Goal: Task Accomplishment & Management: Use online tool/utility

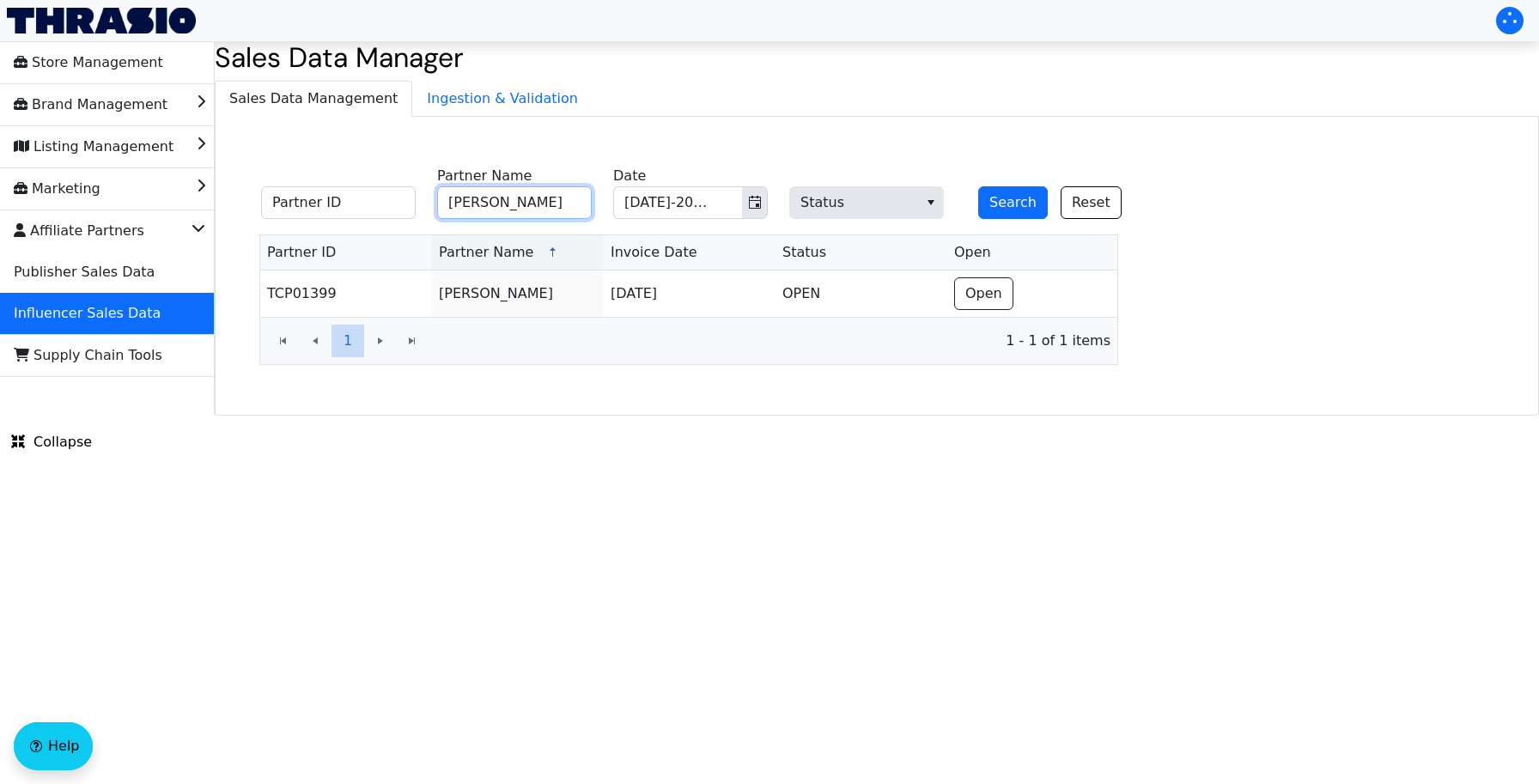
paste input "[PERSON_NAME]"
click at [755, 212] on span "Toggle calendar" at bounding box center [755, 202] width 14 height 20
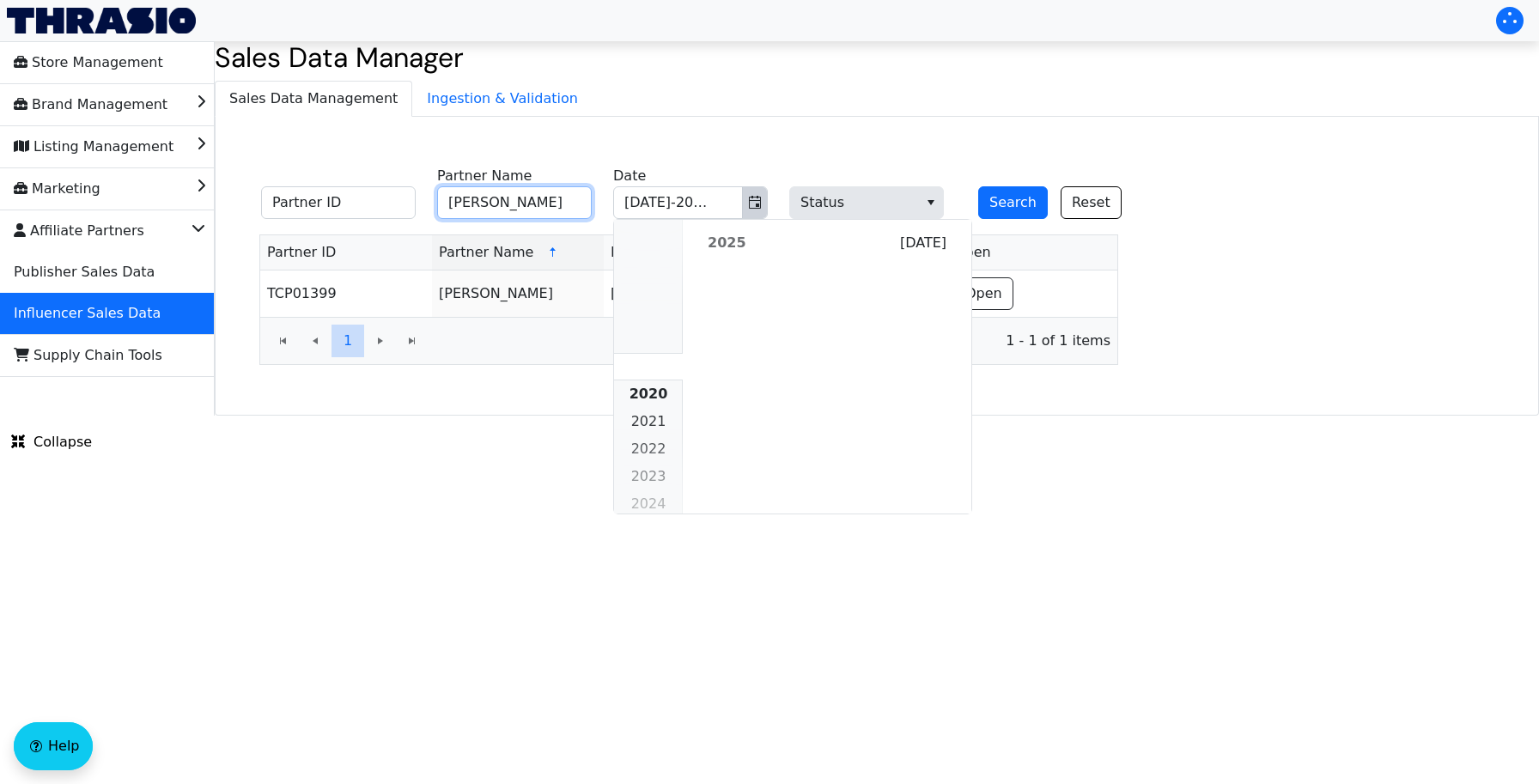
scroll to position [1565, 0]
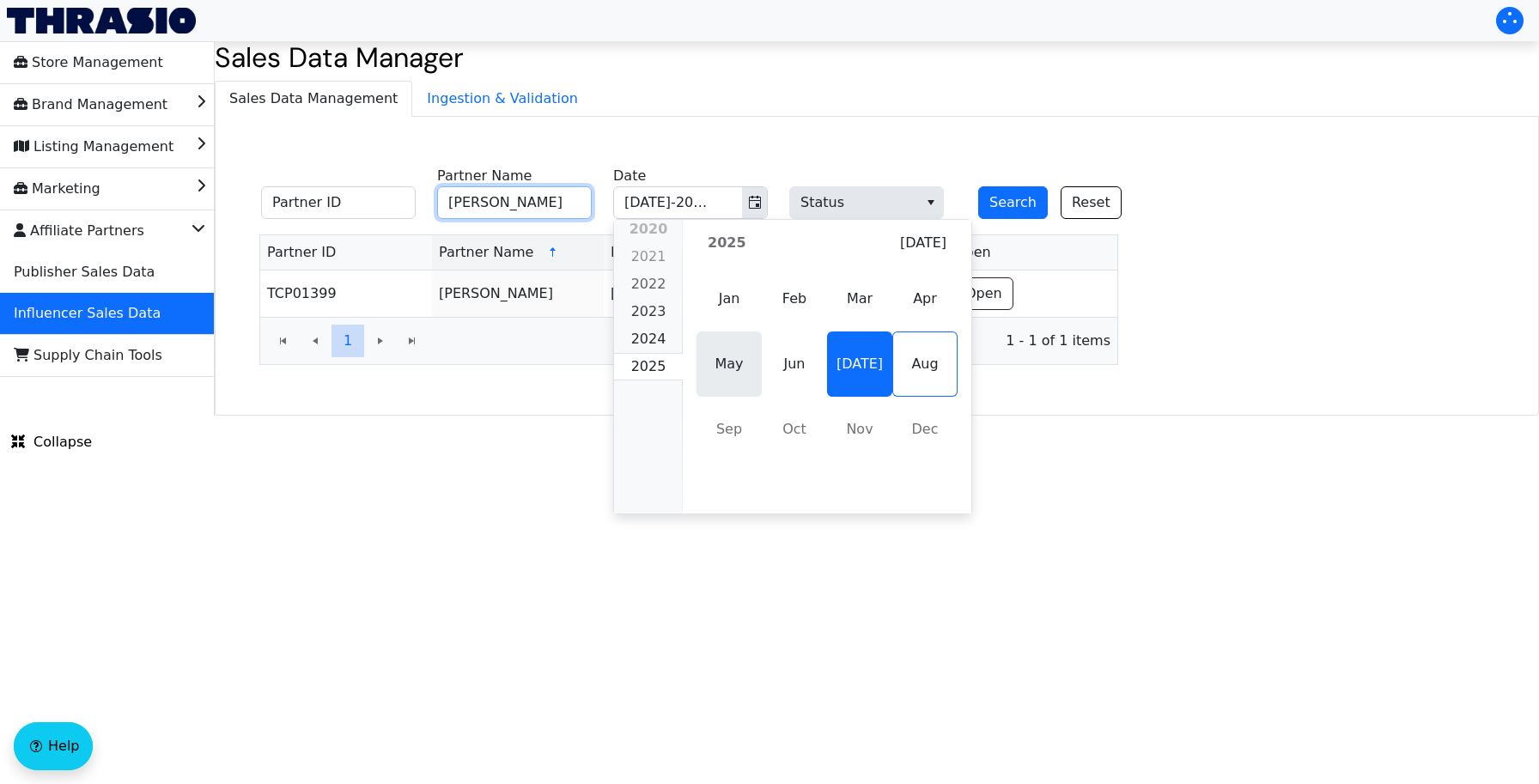
click at [736, 361] on span "May" at bounding box center [729, 363] width 66 height 65
type input "[PERSON_NAME]"
type input "May-2025"
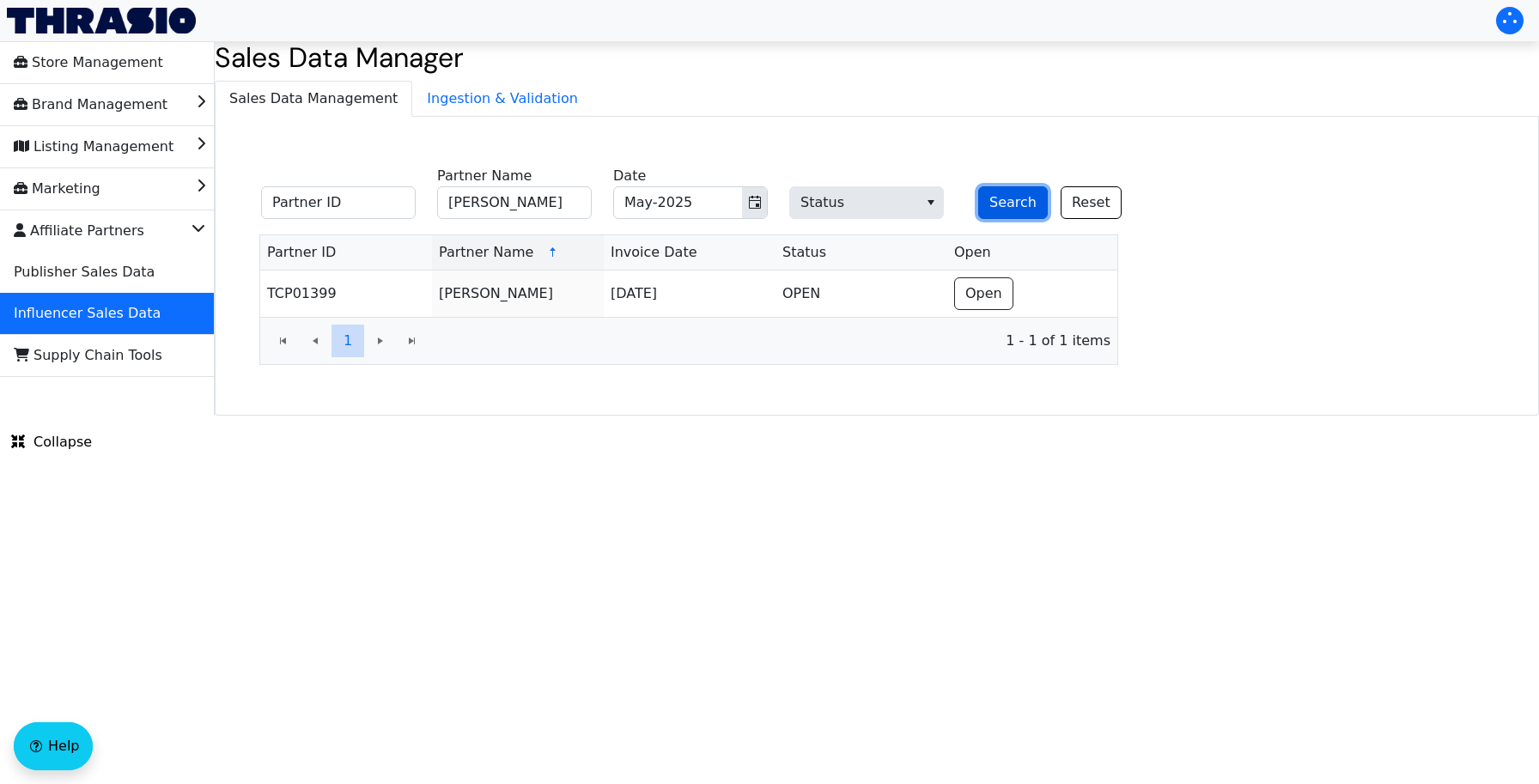
click at [993, 199] on button "Search" at bounding box center [1012, 202] width 69 height 32
click at [543, 202] on input "[PERSON_NAME]" at bounding box center [515, 202] width 155 height 32
paste input "[PERSON_NAME]"
type input "[PERSON_NAME]"
click at [997, 217] on button "Search" at bounding box center [1012, 202] width 69 height 32
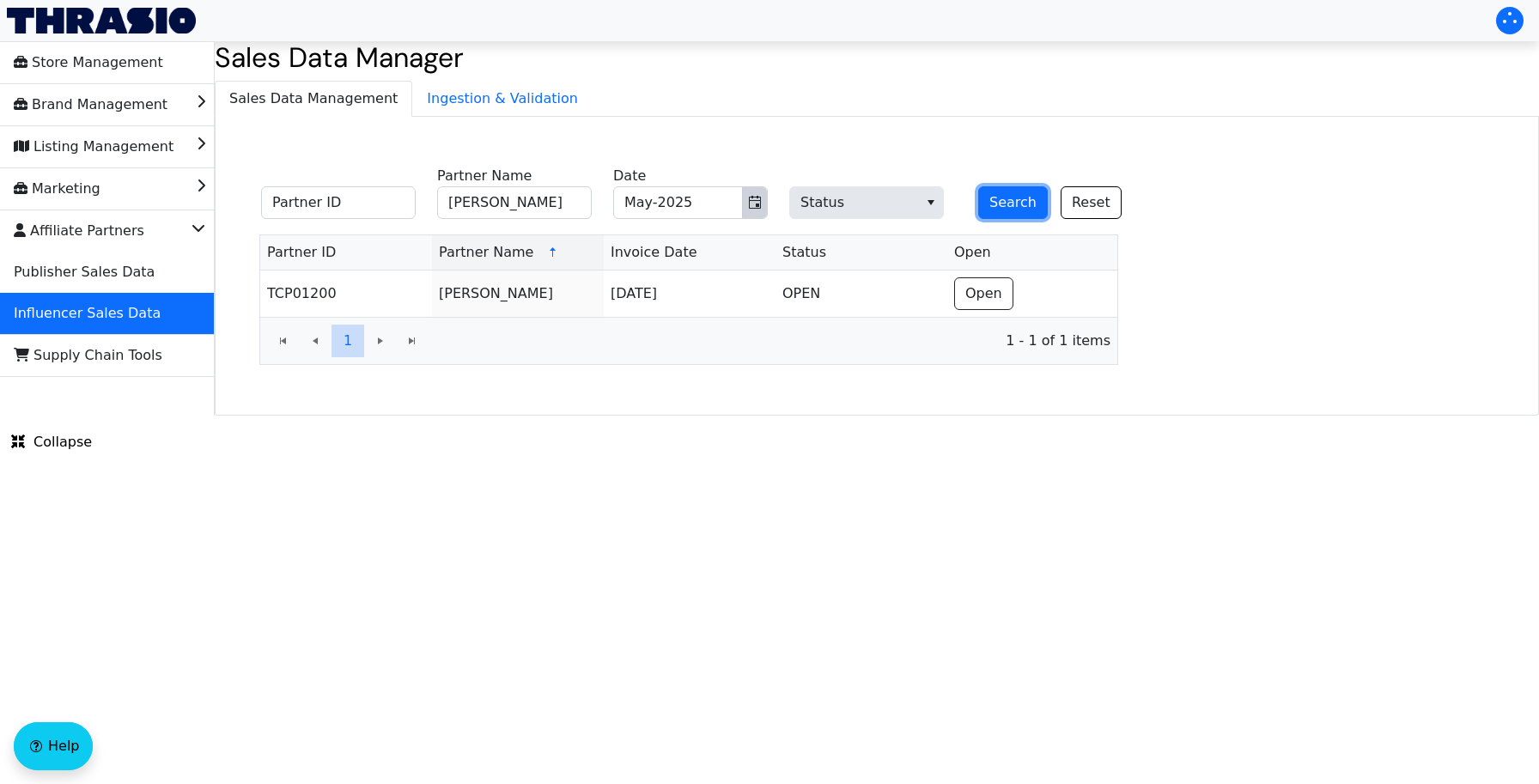
click at [757, 205] on icon "Toggle calendar" at bounding box center [754, 202] width 12 height 13
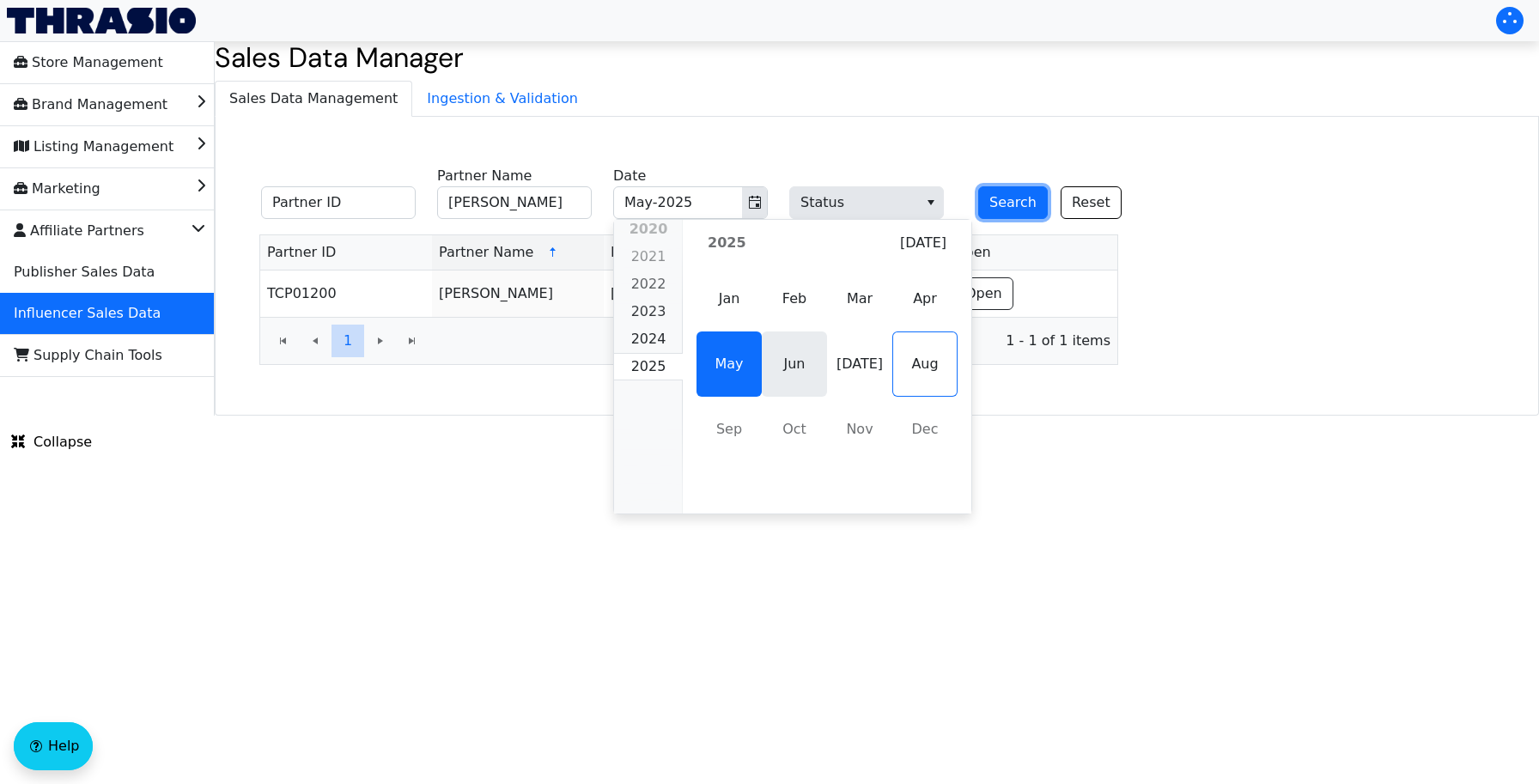
click at [798, 352] on span "Jun" at bounding box center [793, 363] width 66 height 65
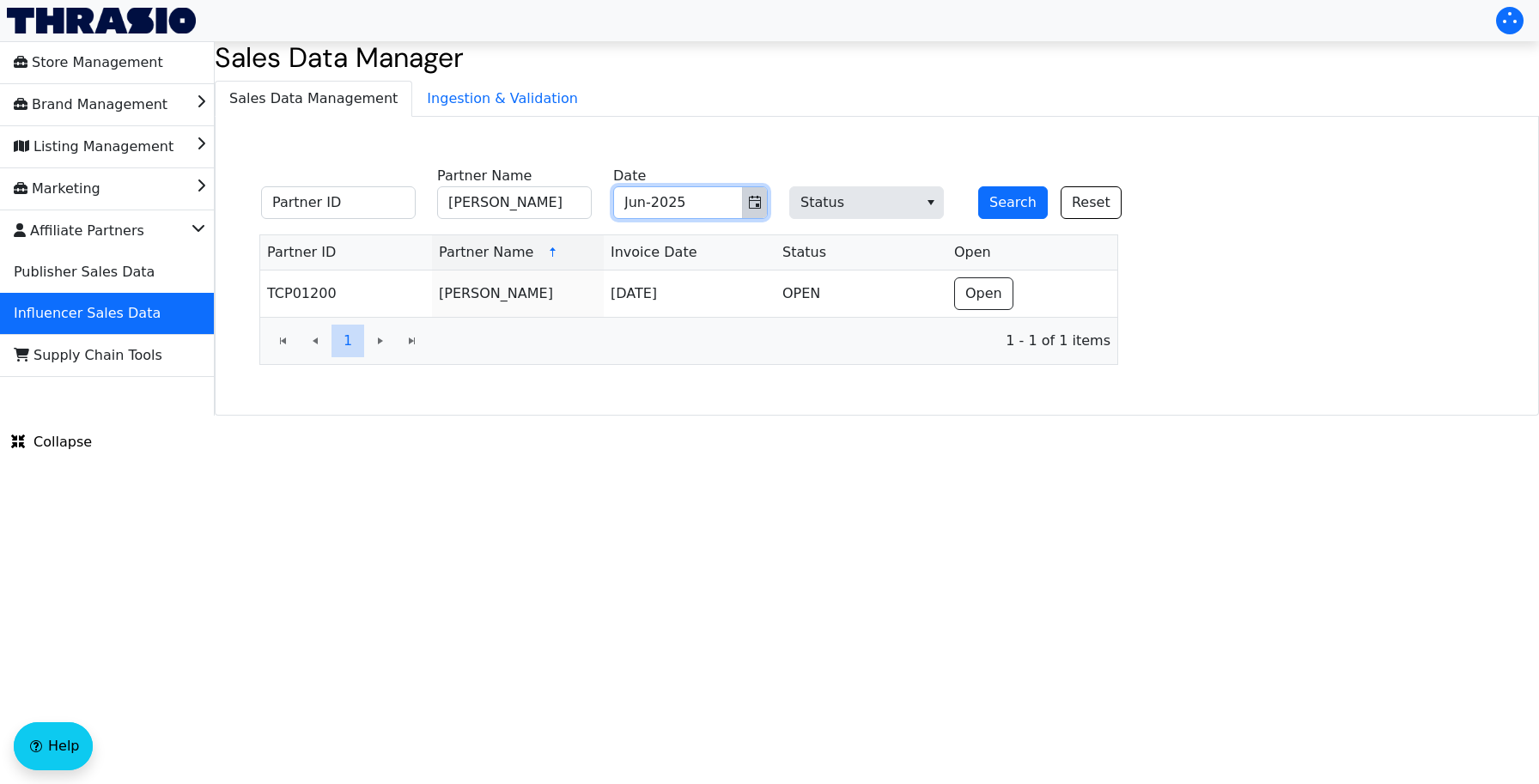
click at [756, 194] on span "Toggle calendar" at bounding box center [755, 202] width 14 height 20
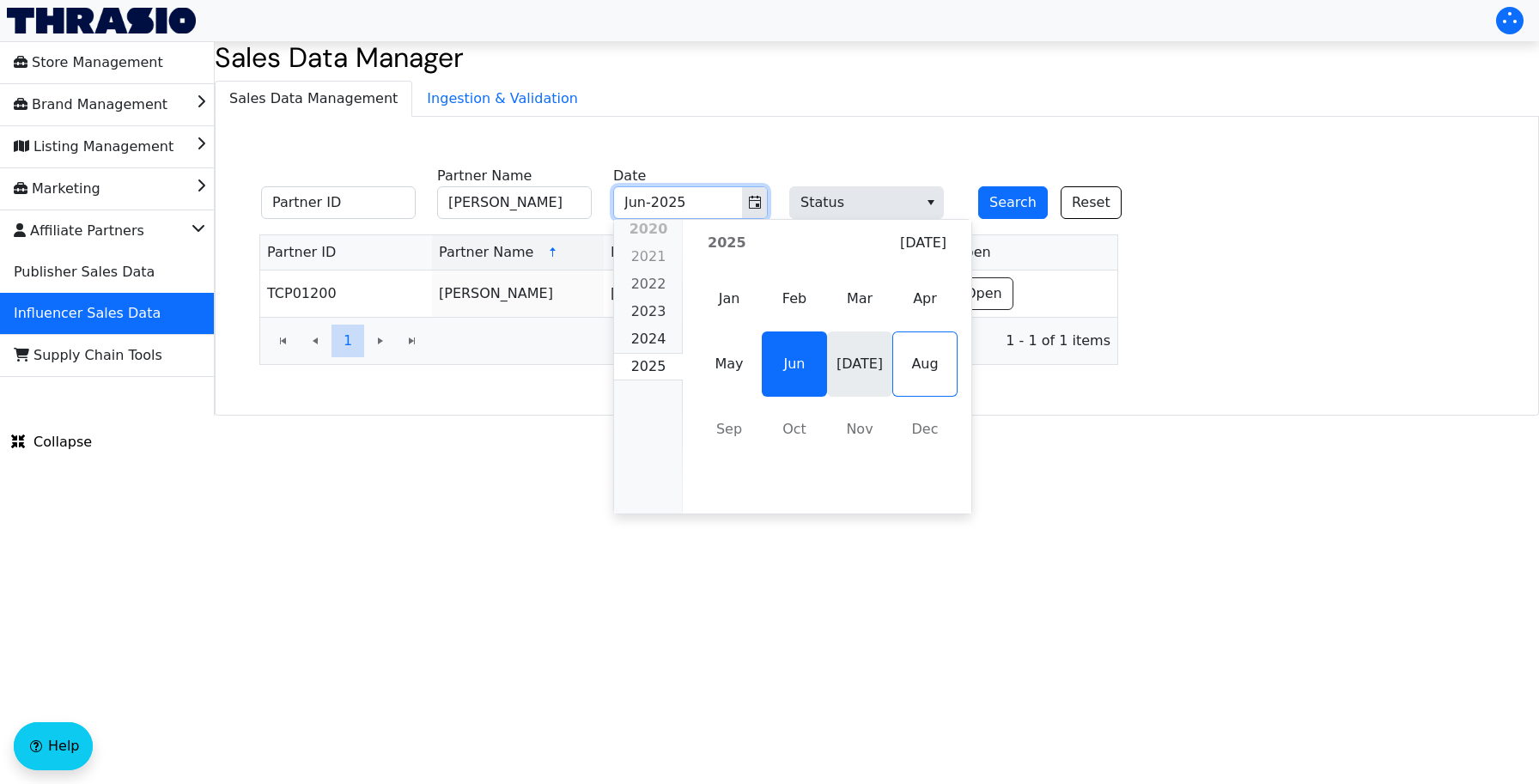
click at [855, 361] on span "[DATE]" at bounding box center [859, 363] width 66 height 65
type input "[DATE]-2025"
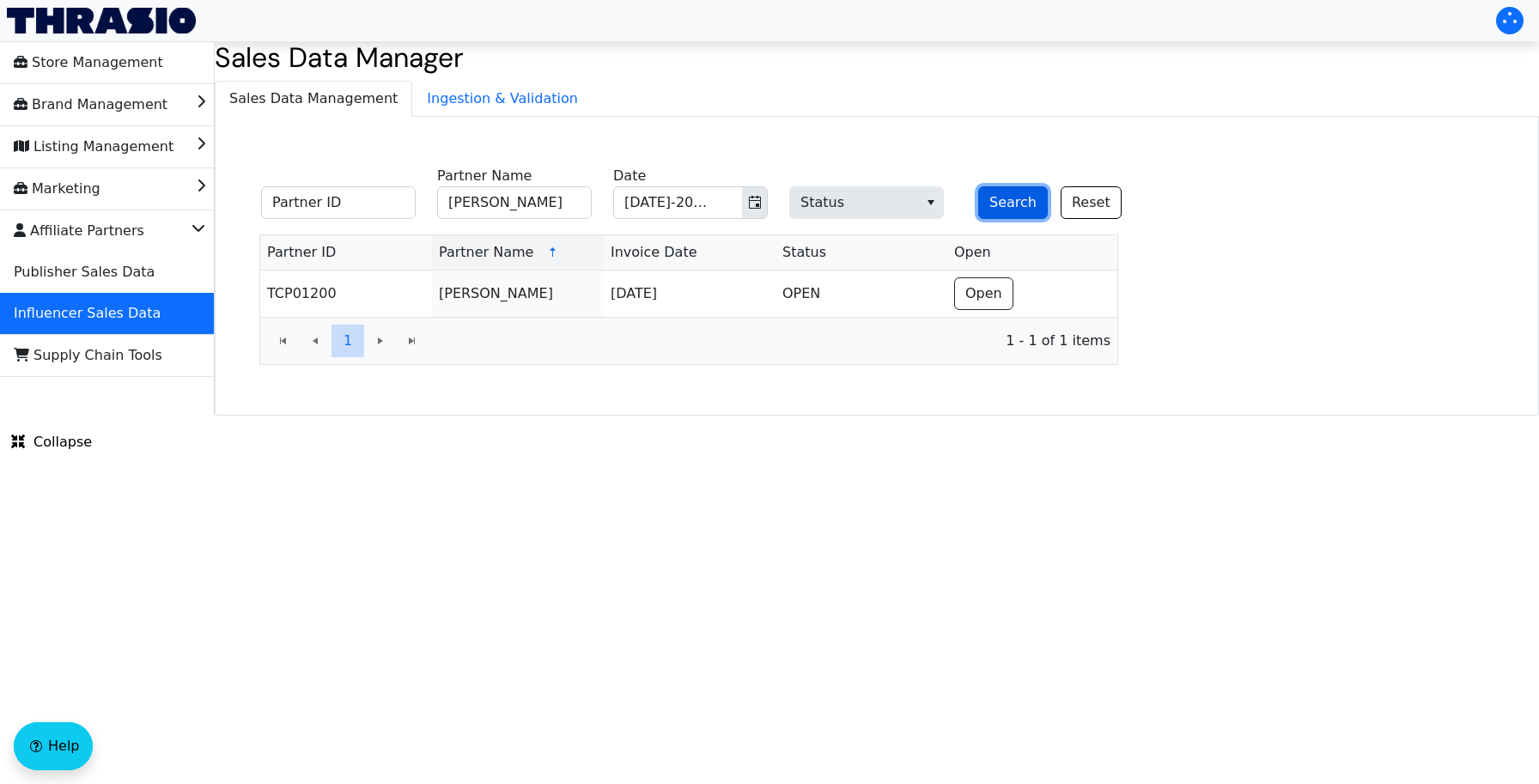
click at [1006, 203] on button "Search" at bounding box center [1012, 202] width 69 height 32
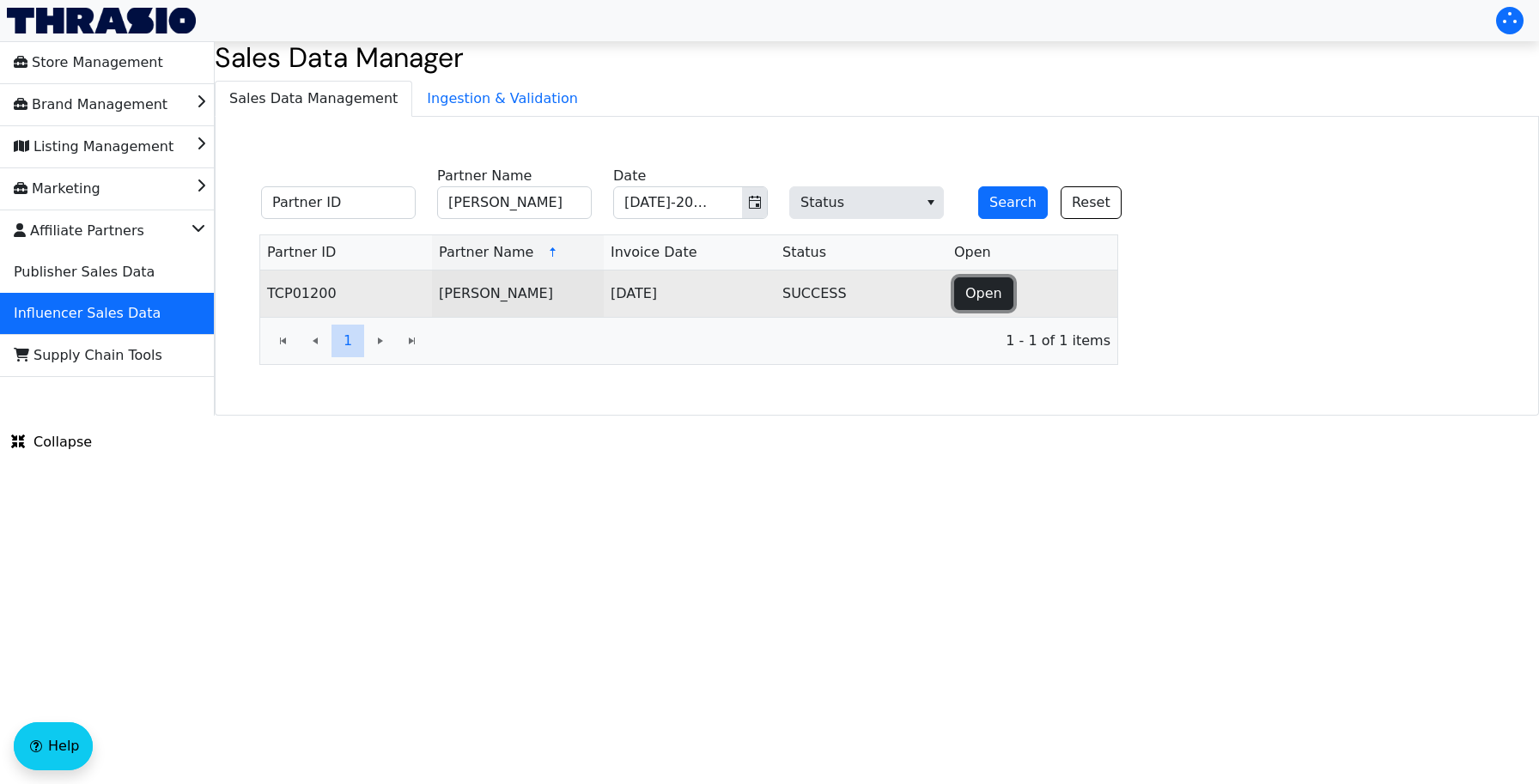
click at [978, 284] on span "Open" at bounding box center [984, 293] width 37 height 20
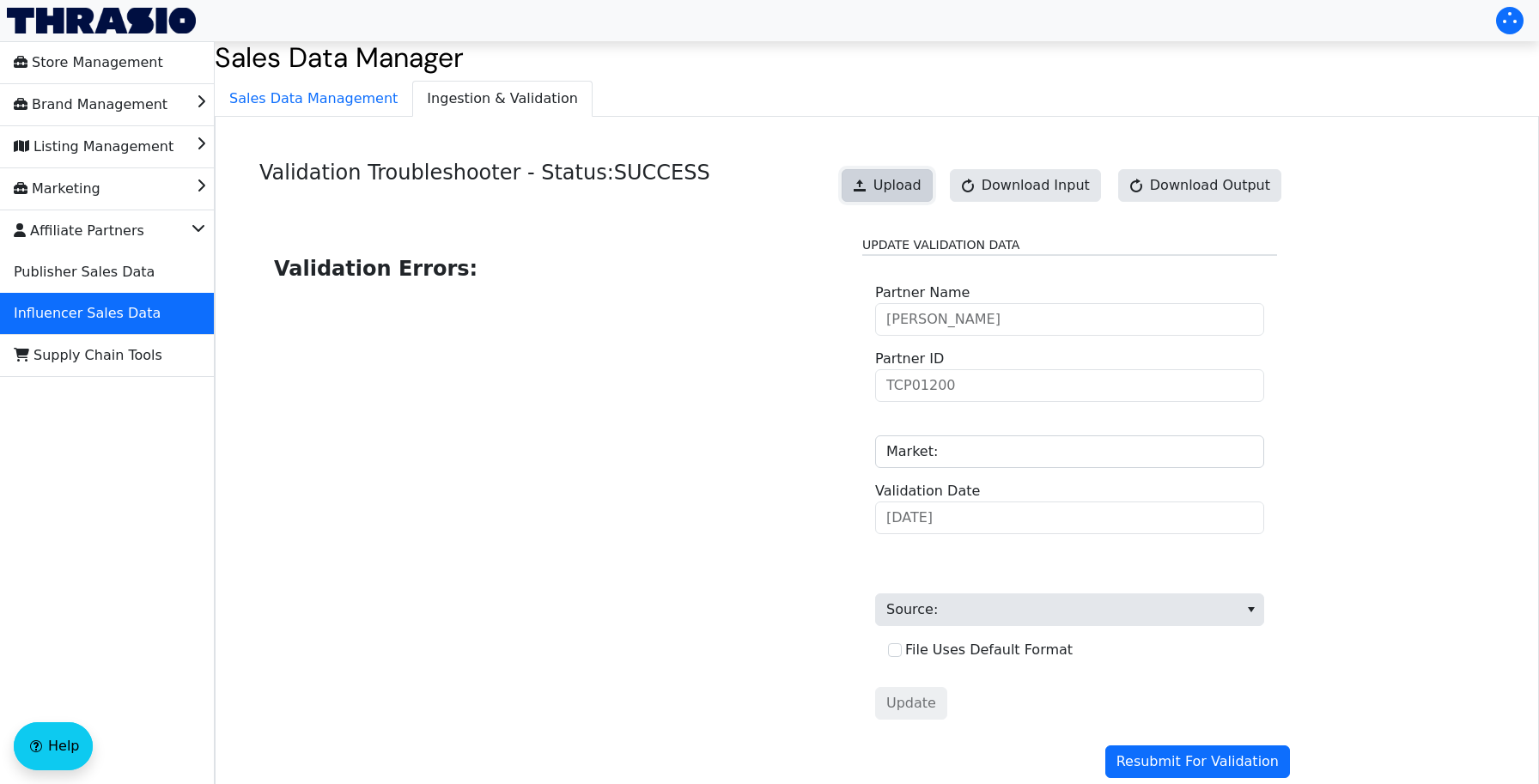
click at [918, 193] on span "Upload" at bounding box center [897, 185] width 48 height 20
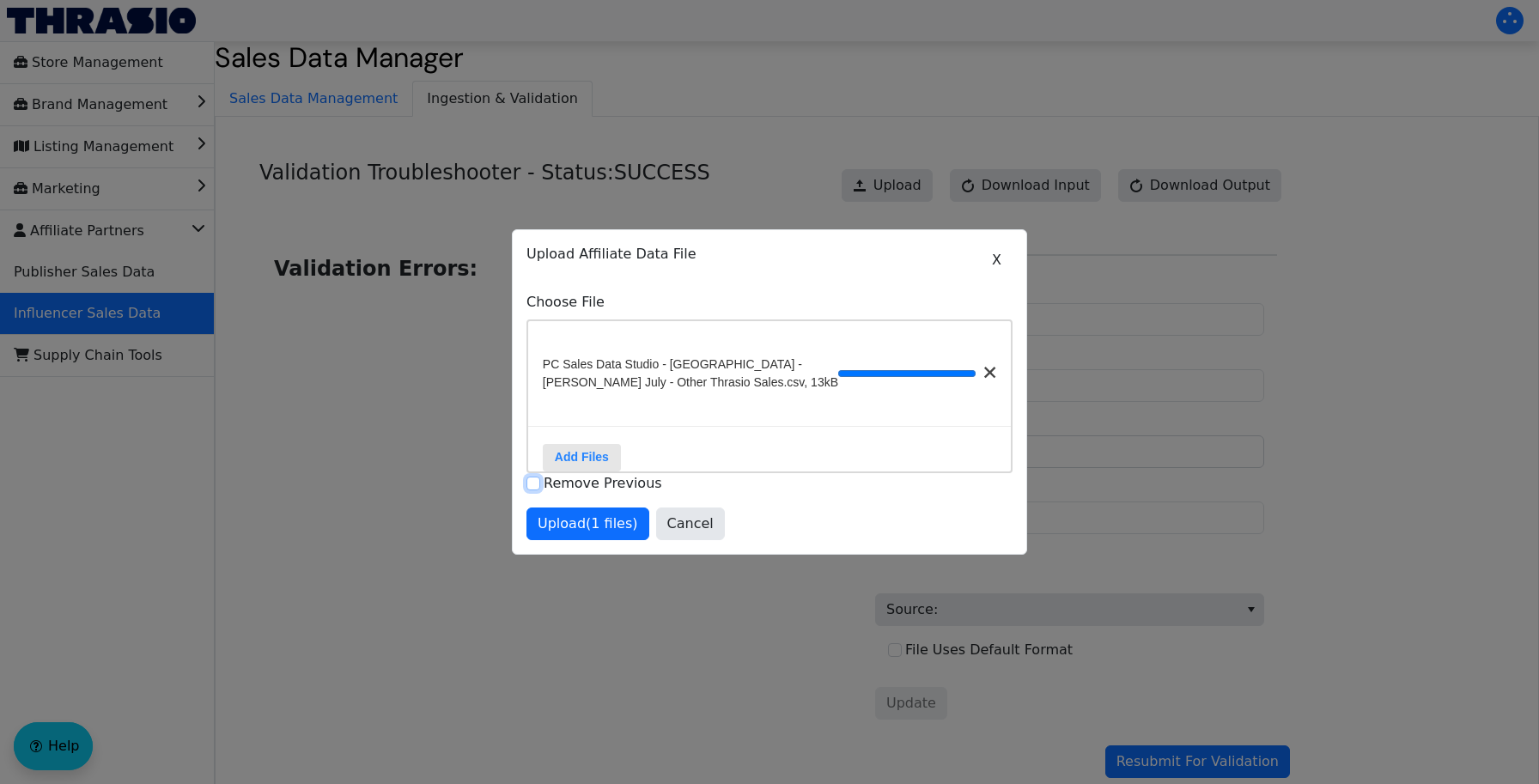
click at [531, 481] on input "Remove Previous" at bounding box center [532, 482] width 14 height 14
checkbox input "true"
click at [568, 525] on span "Upload (1 files)" at bounding box center [588, 523] width 101 height 20
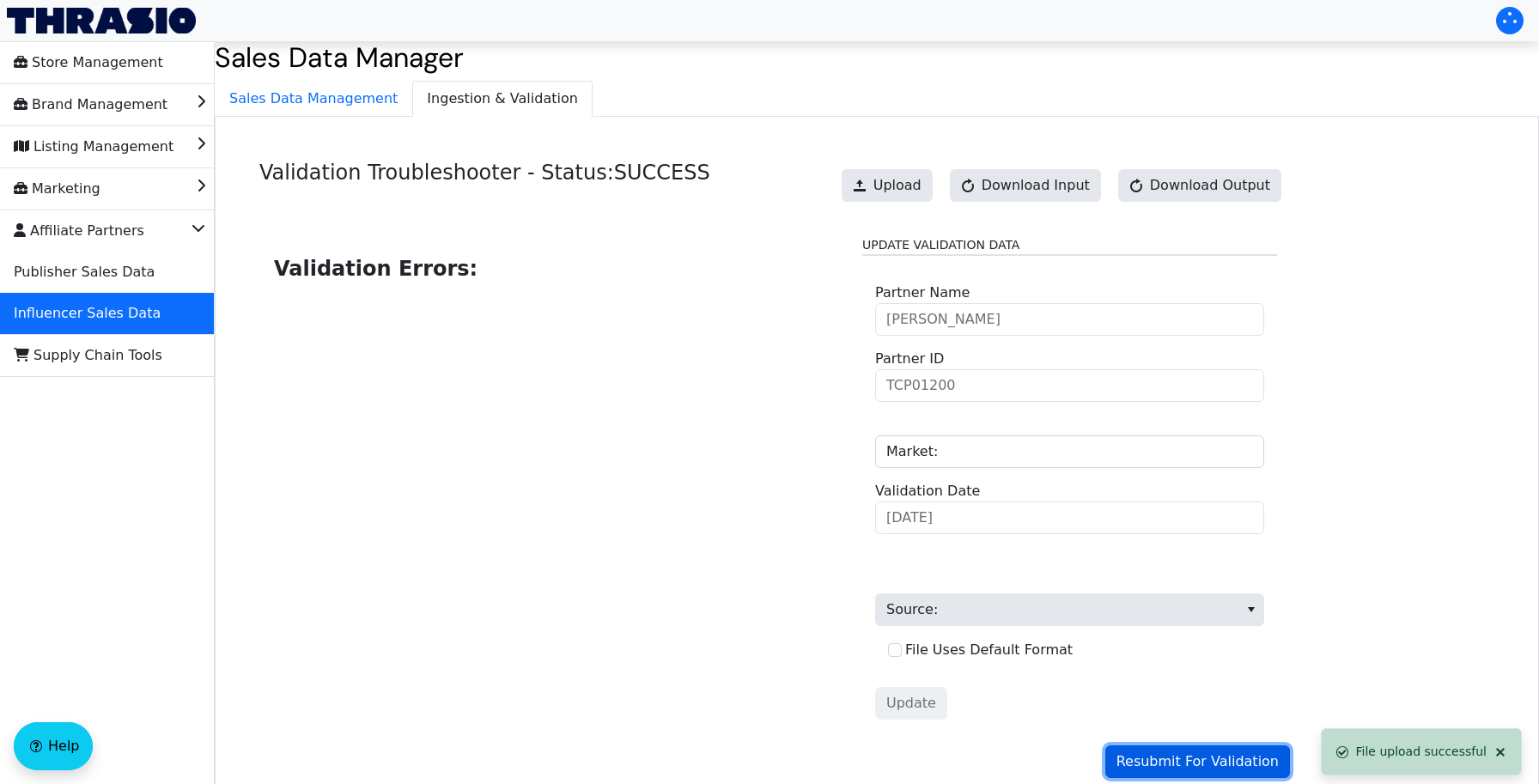
click at [1196, 763] on span "Resubmit For Validation" at bounding box center [1198, 761] width 162 height 20
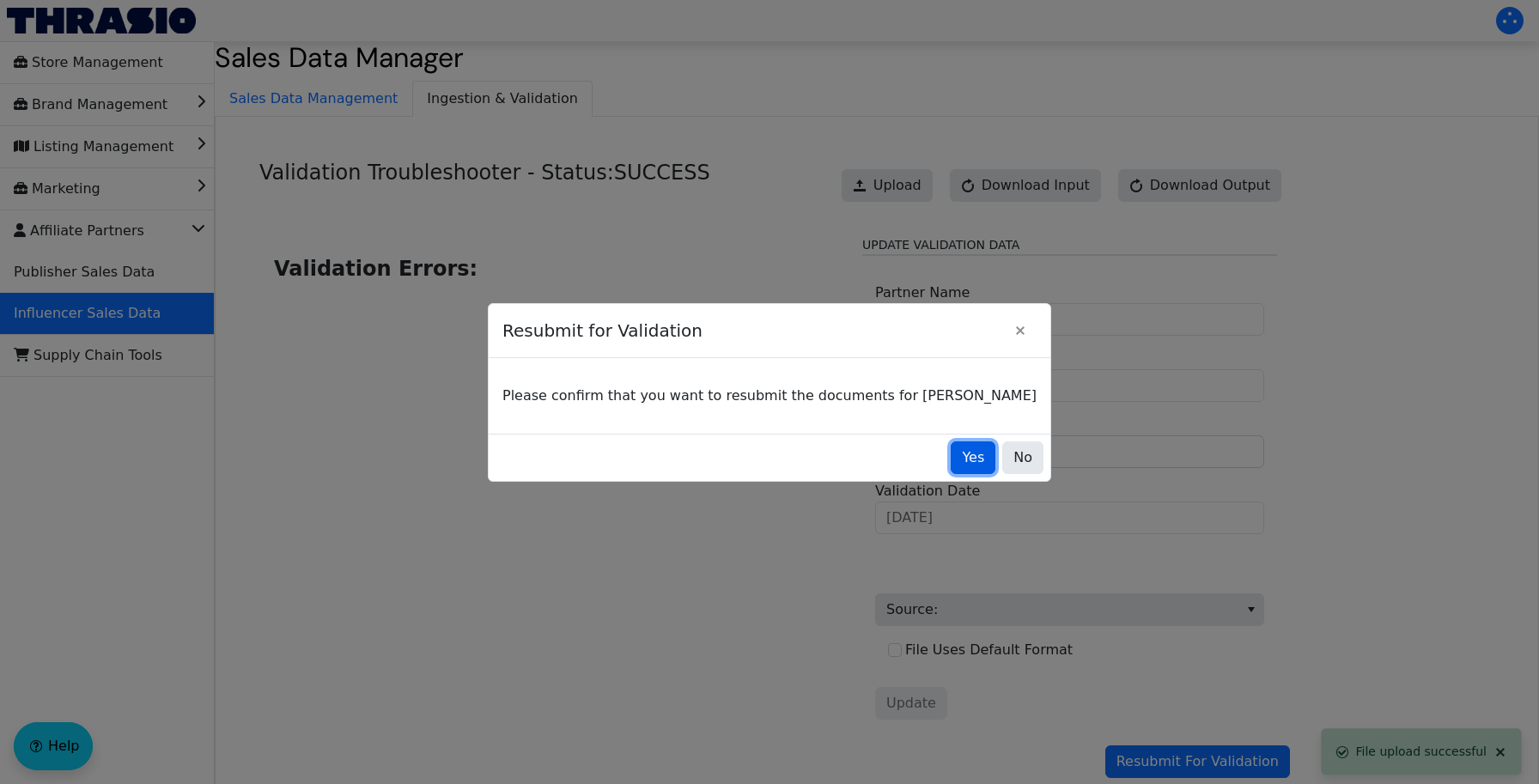
click at [961, 459] on span "Yes" at bounding box center [972, 457] width 22 height 20
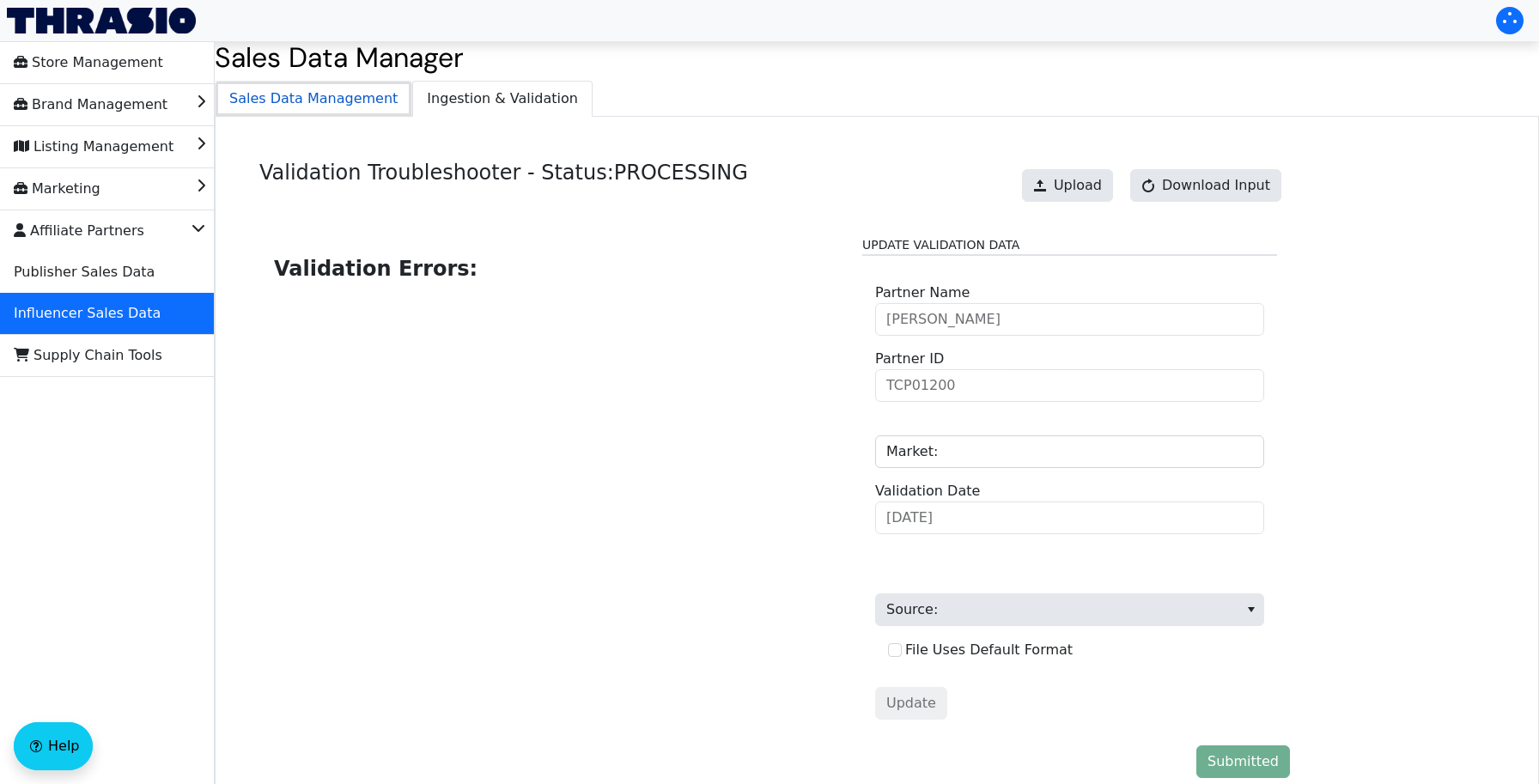
click at [363, 95] on span "Sales Data Management" at bounding box center [314, 98] width 196 height 34
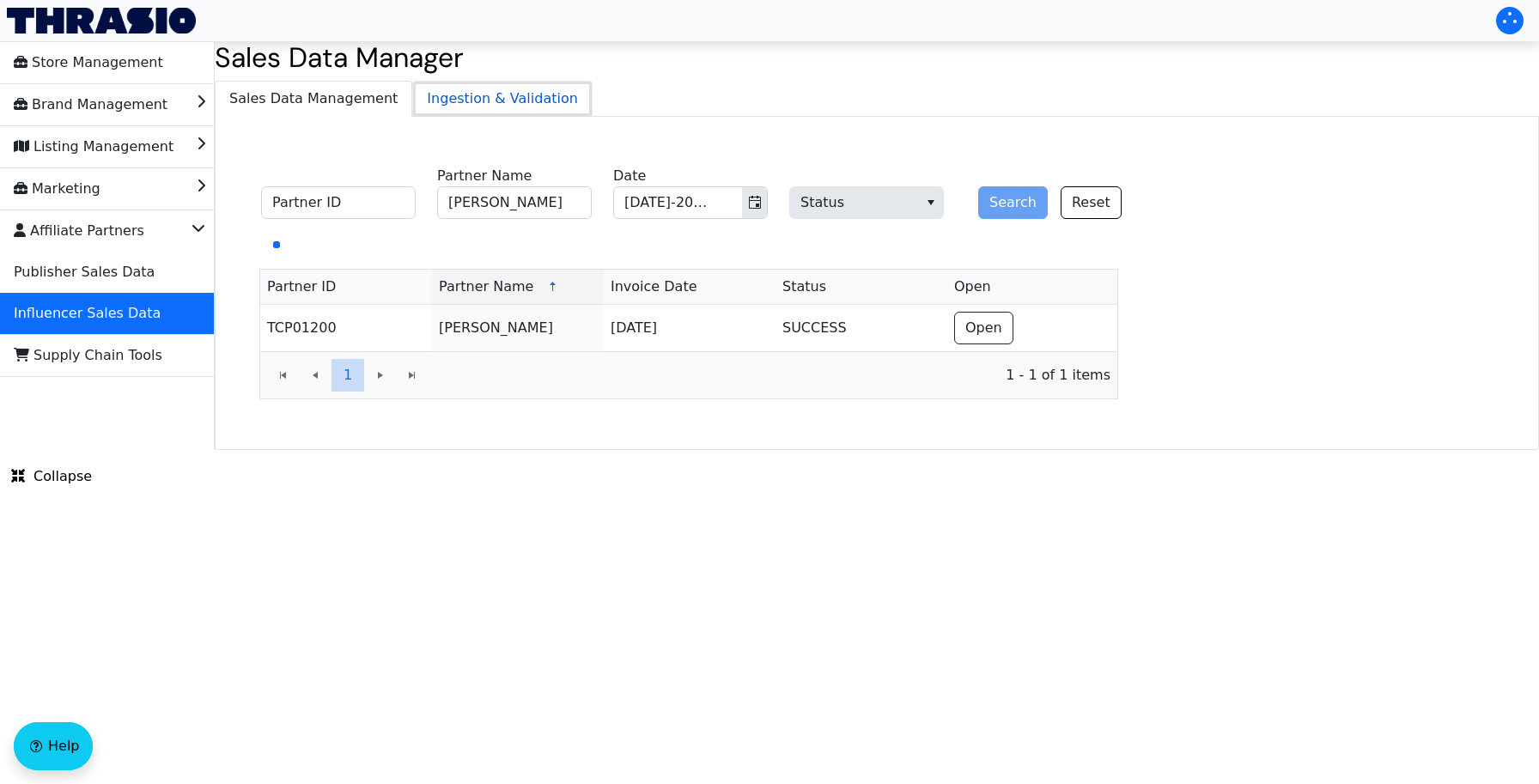
click at [434, 107] on span "Ingestion & Validation" at bounding box center [503, 98] width 179 height 34
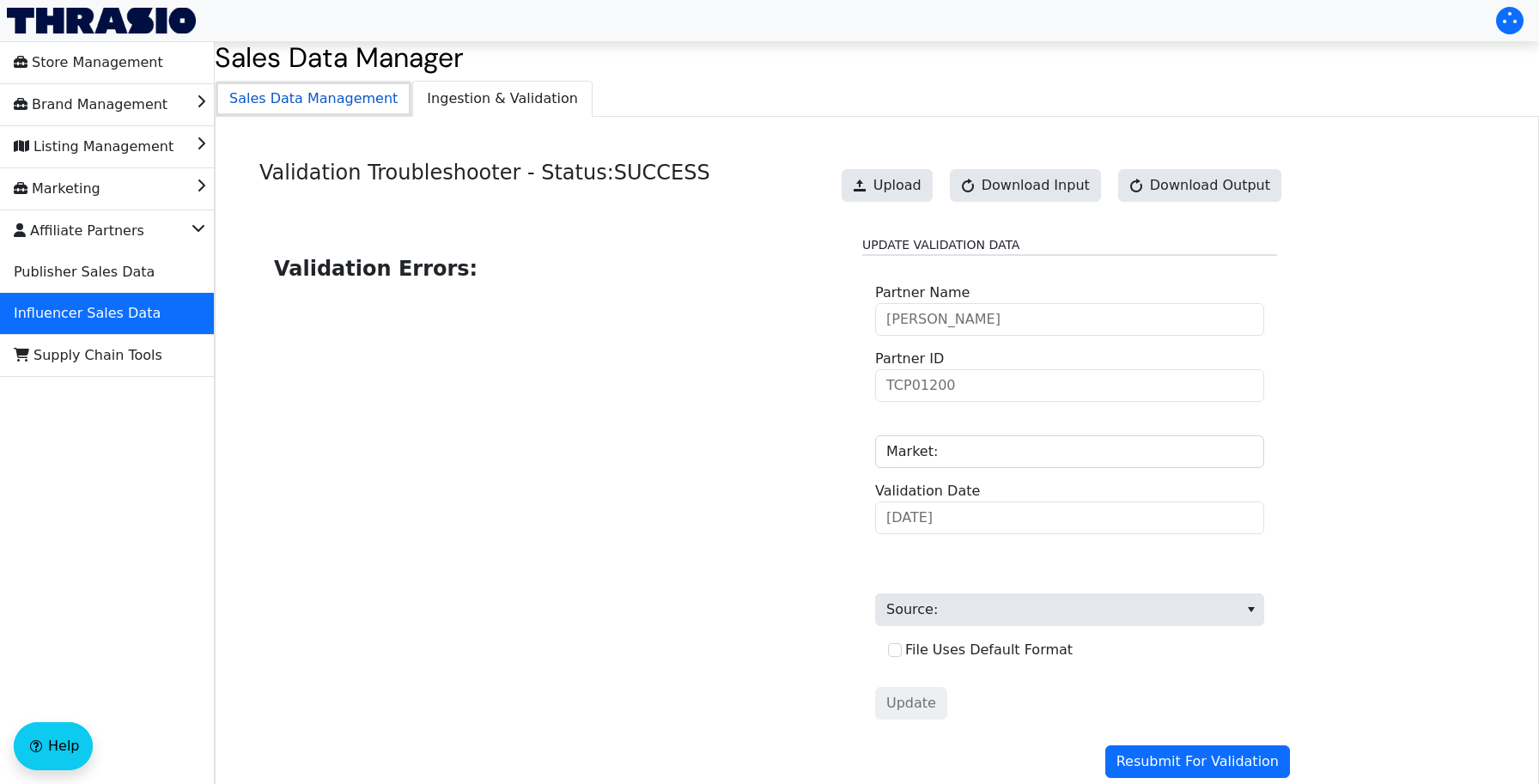
click at [354, 97] on span "Sales Data Management" at bounding box center [314, 98] width 196 height 34
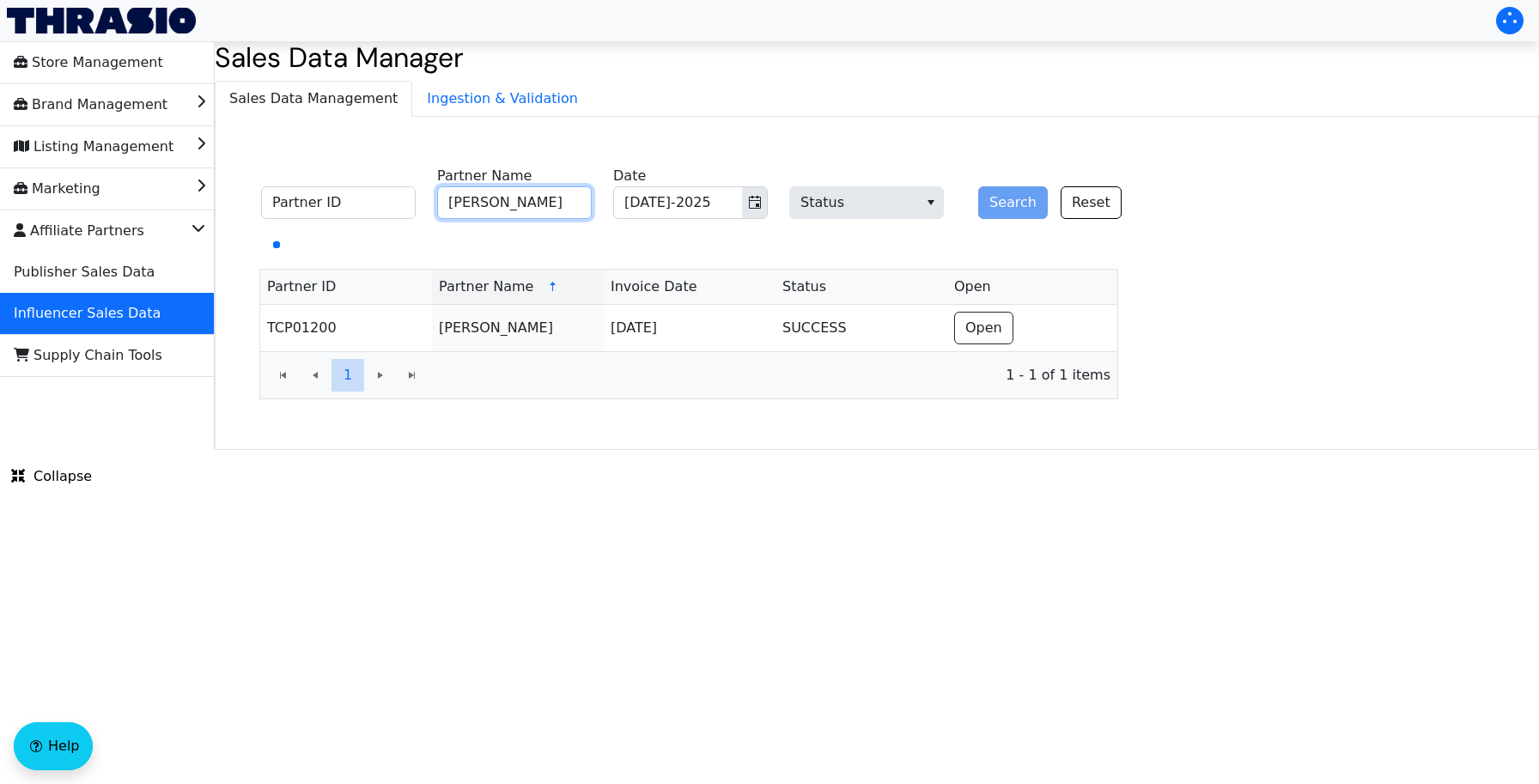
click at [500, 200] on input "[PERSON_NAME]" at bounding box center [515, 202] width 155 height 32
paste input "Loremips & Dolorsitame Consect Adipis Elitse doe Tempo - Incid Utla Etdolore Ma…"
paste input "[PERSON_NAME]"
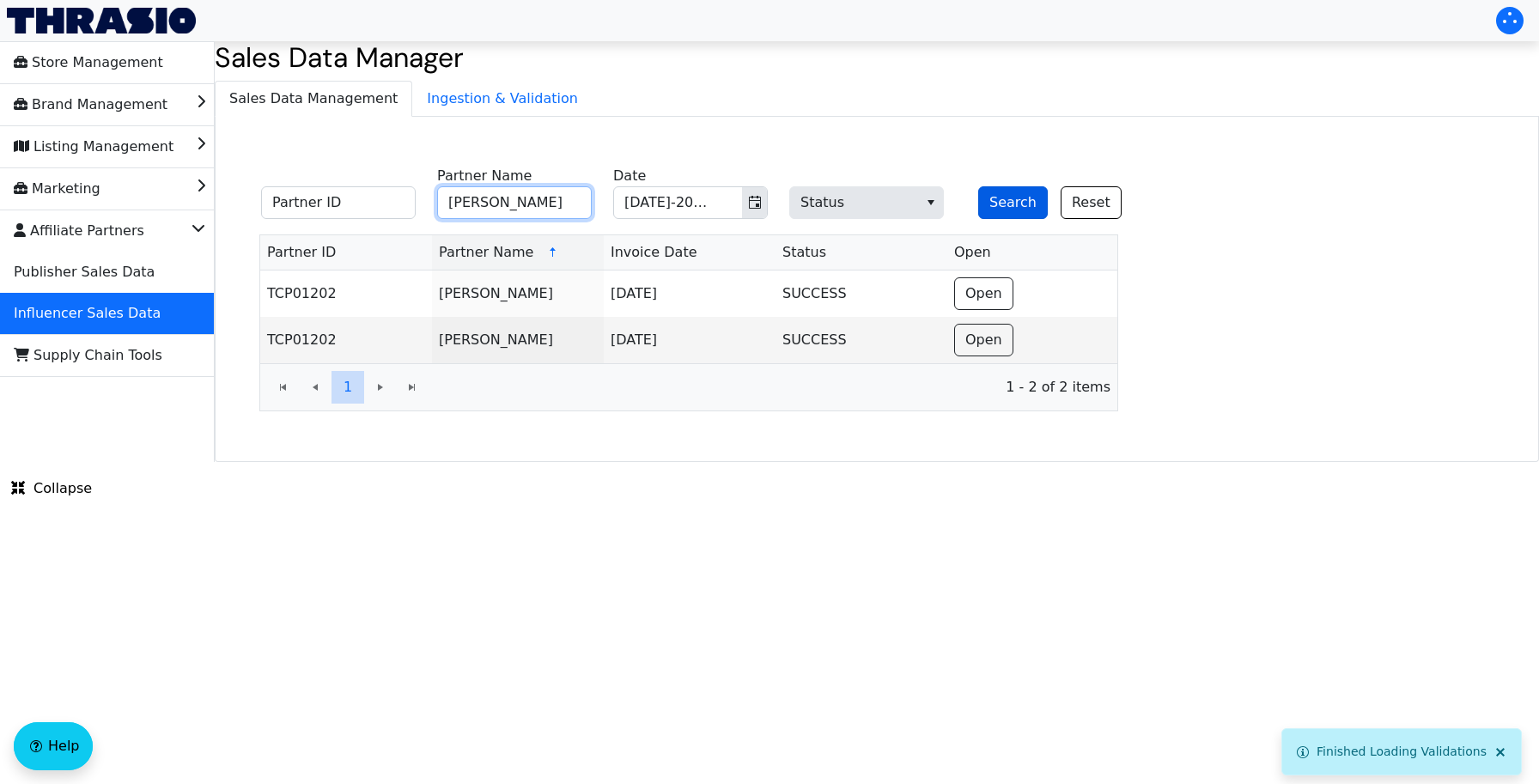
type input "[PERSON_NAME]"
click at [998, 204] on button "Search" at bounding box center [1012, 202] width 69 height 32
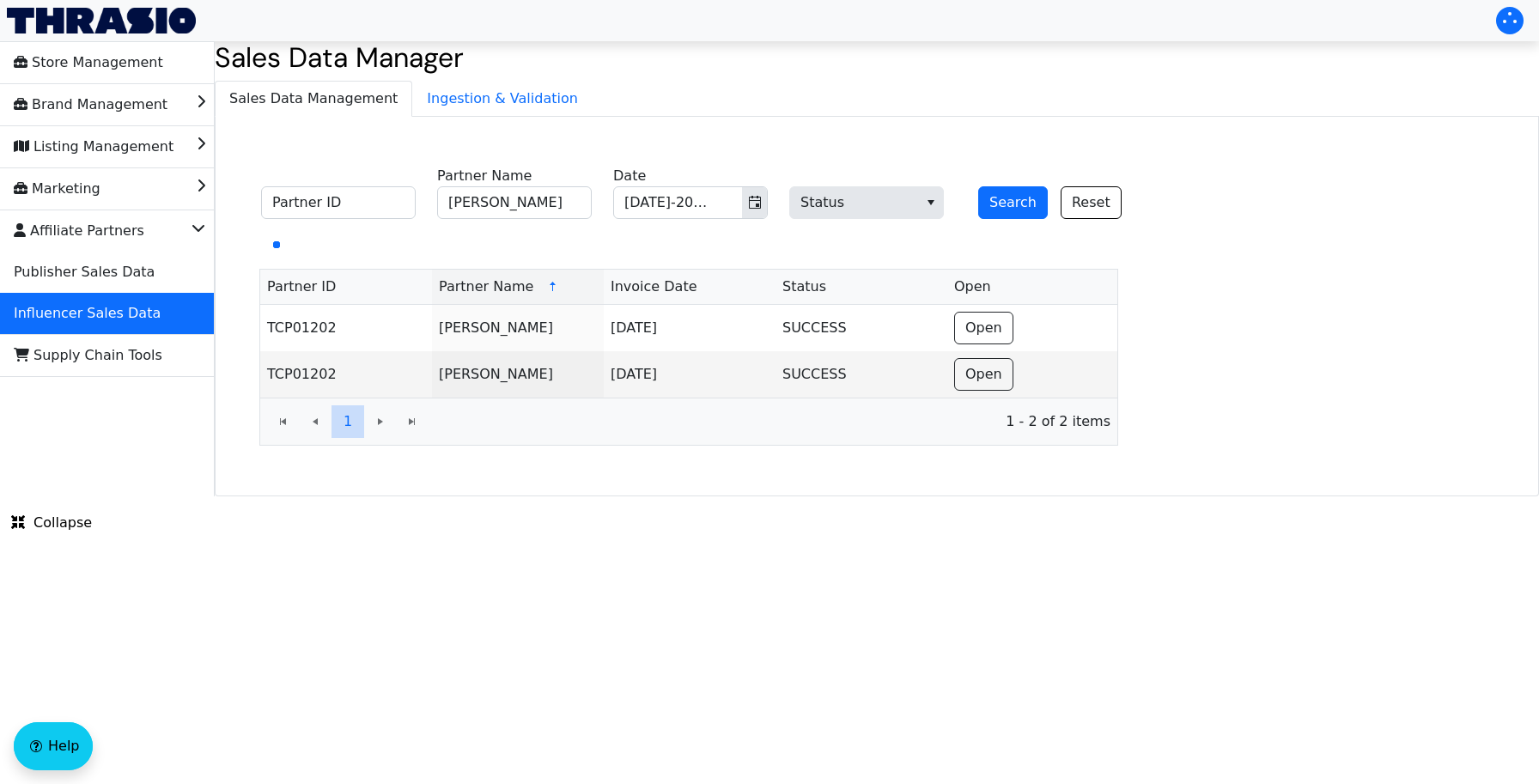
click at [1188, 154] on div "Partner ID [PERSON_NAME] Partner Name [DATE]-2025 Date Status Search Reset Part…" at bounding box center [877, 306] width 1324 height 379
